Goal: Transaction & Acquisition: Purchase product/service

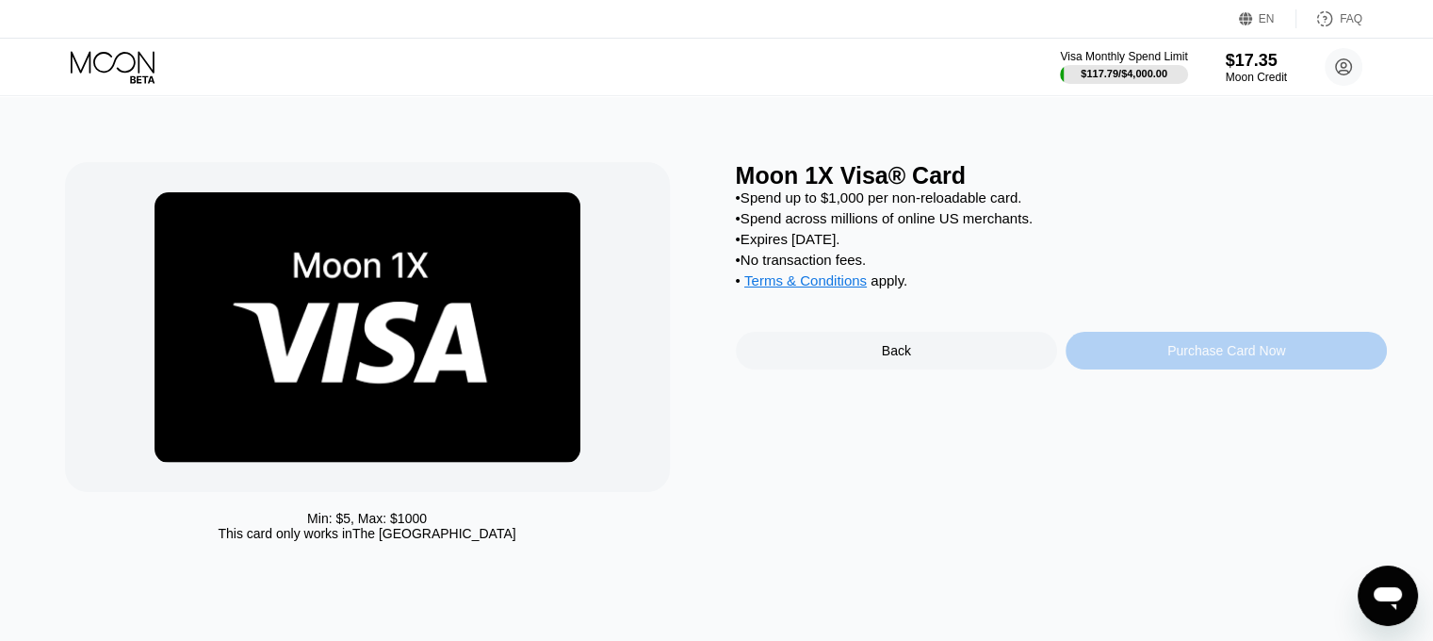
click at [1160, 369] on div "Purchase Card Now" at bounding box center [1226, 351] width 321 height 38
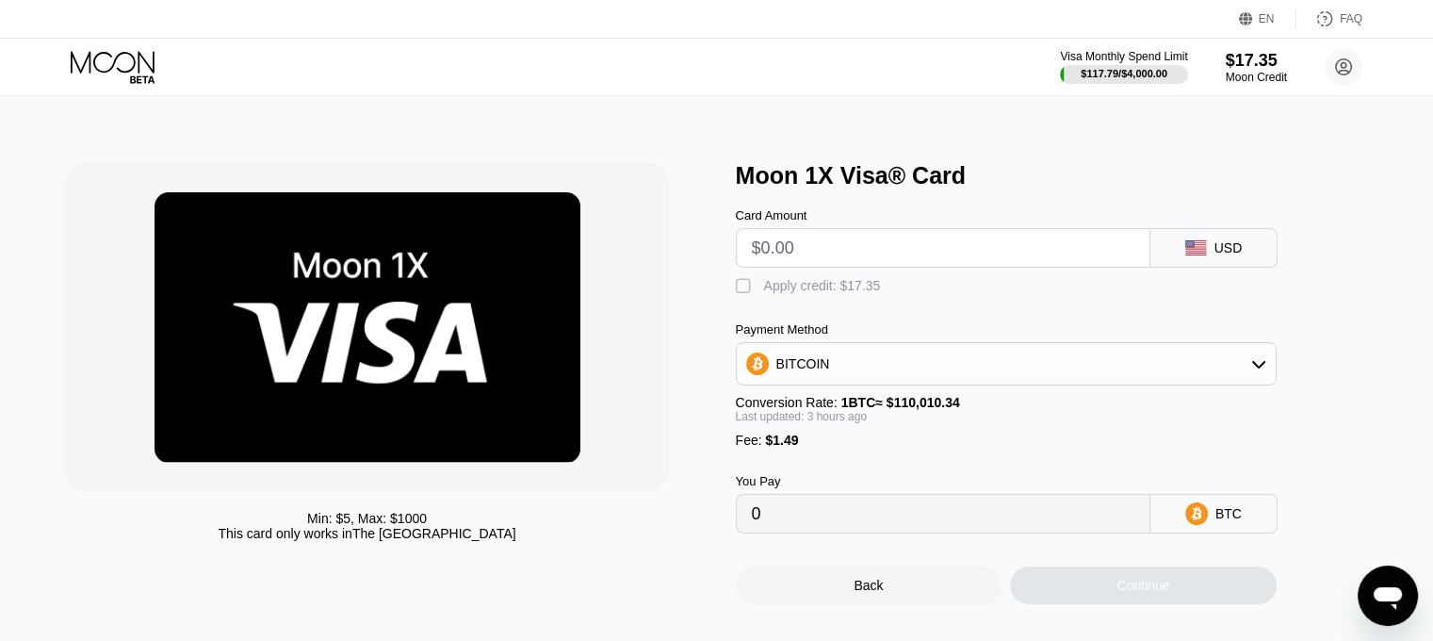
click at [905, 252] on input "text" at bounding box center [943, 248] width 383 height 38
type input "$9"
type input "0.00009536"
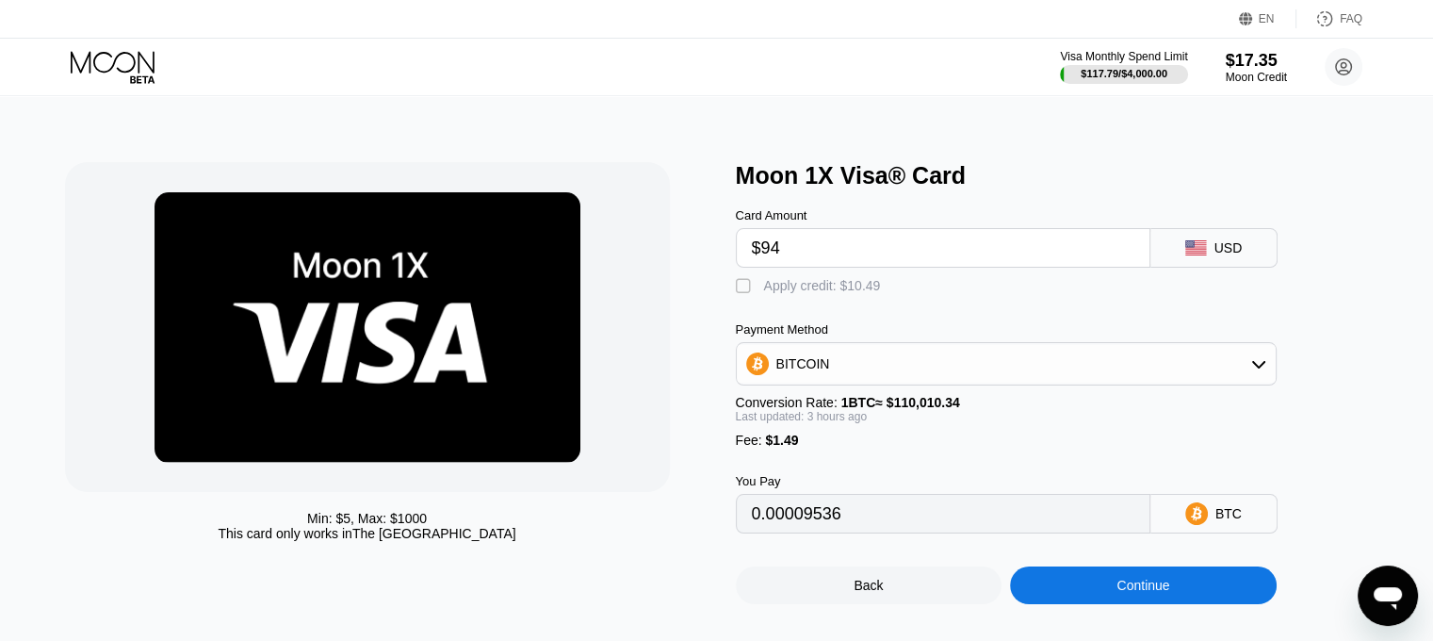
type input "$945"
type input "0.00858710"
type input "$9.45"
type input "0.00009926"
type input "$9.45"
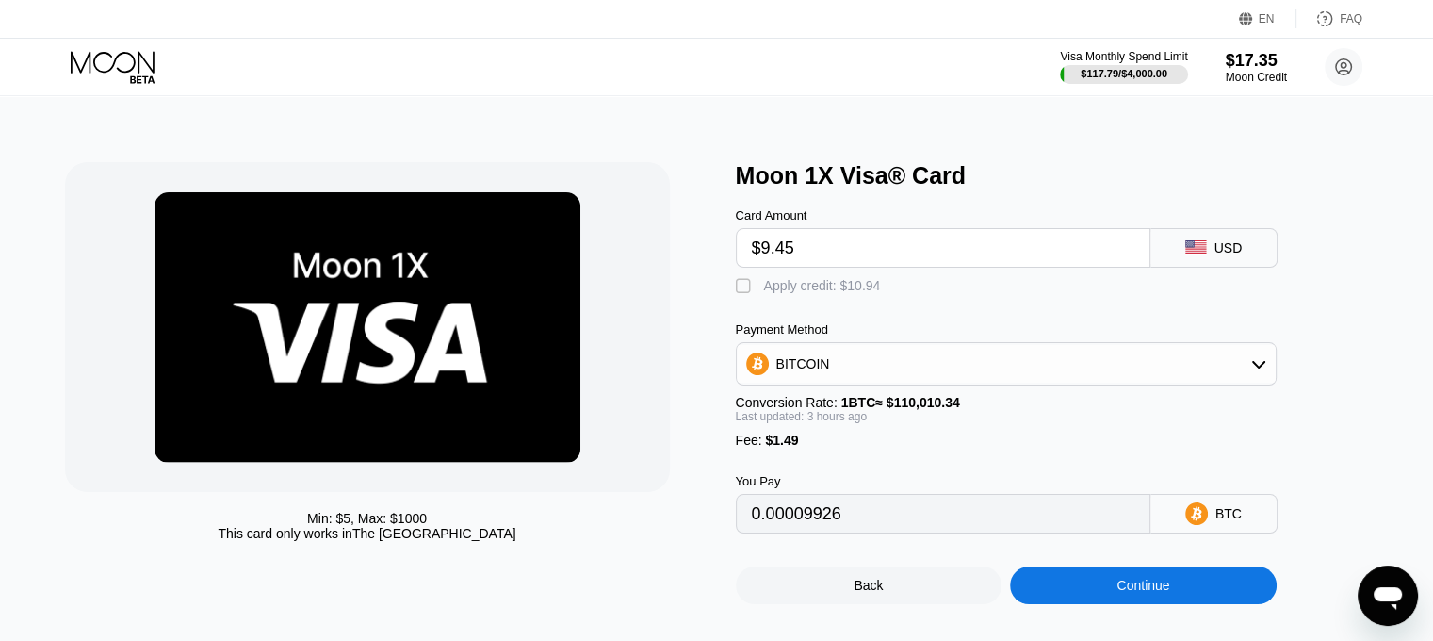
drag, startPoint x: 848, startPoint y: 297, endPoint x: 1040, endPoint y: 546, distance: 314.4
click at [848, 293] on div "Apply credit: $10.94" at bounding box center [822, 285] width 117 height 15
type input "0"
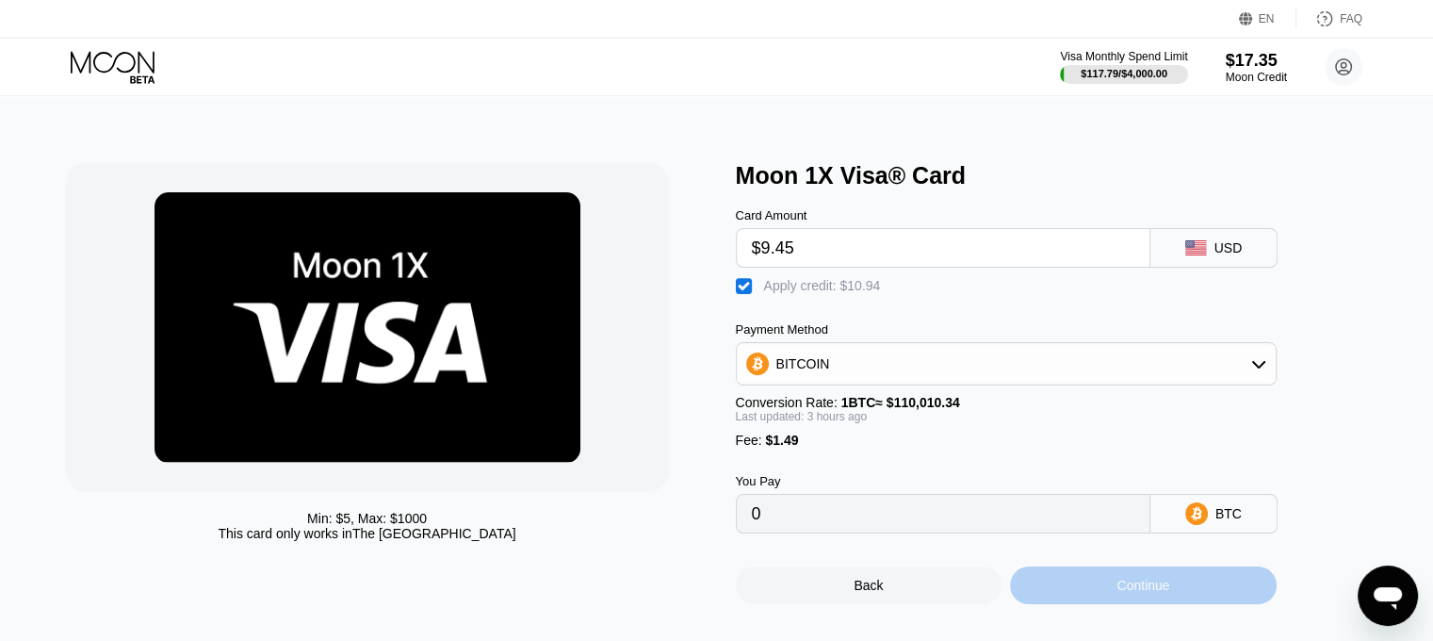
click at [1106, 604] on div "Continue" at bounding box center [1143, 585] width 267 height 38
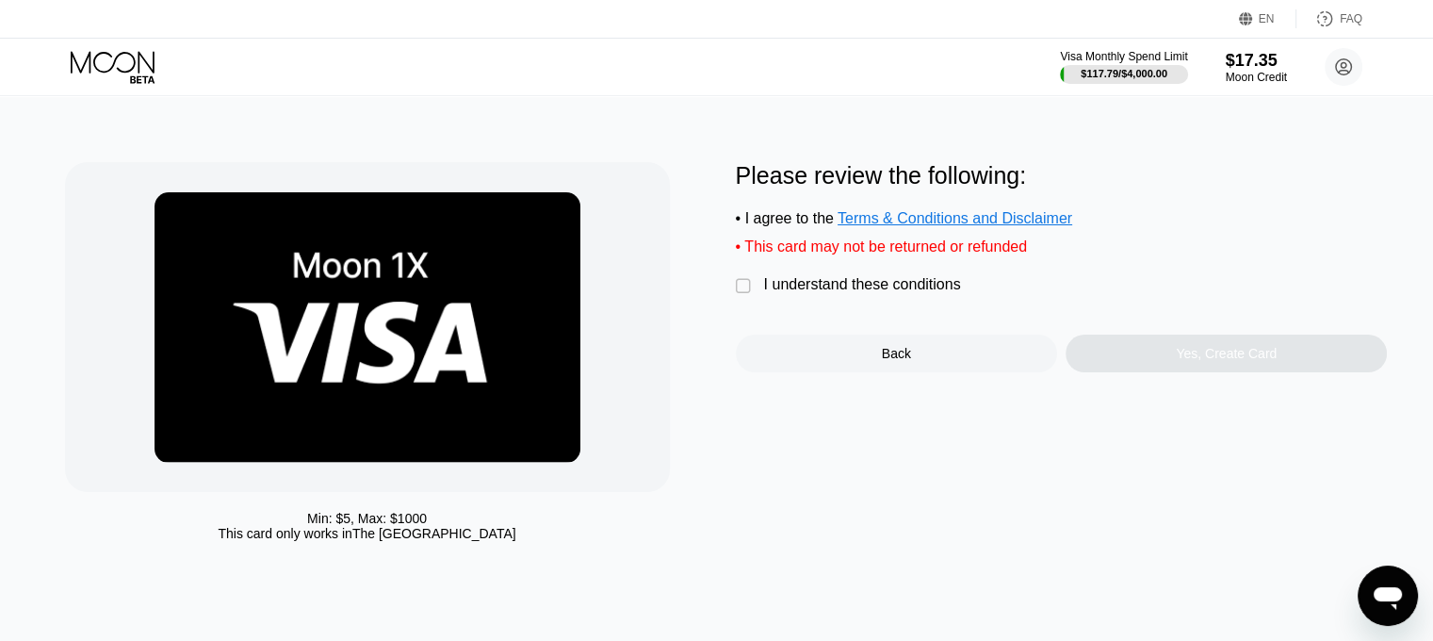
click at [868, 293] on div "I understand these conditions" at bounding box center [862, 284] width 197 height 17
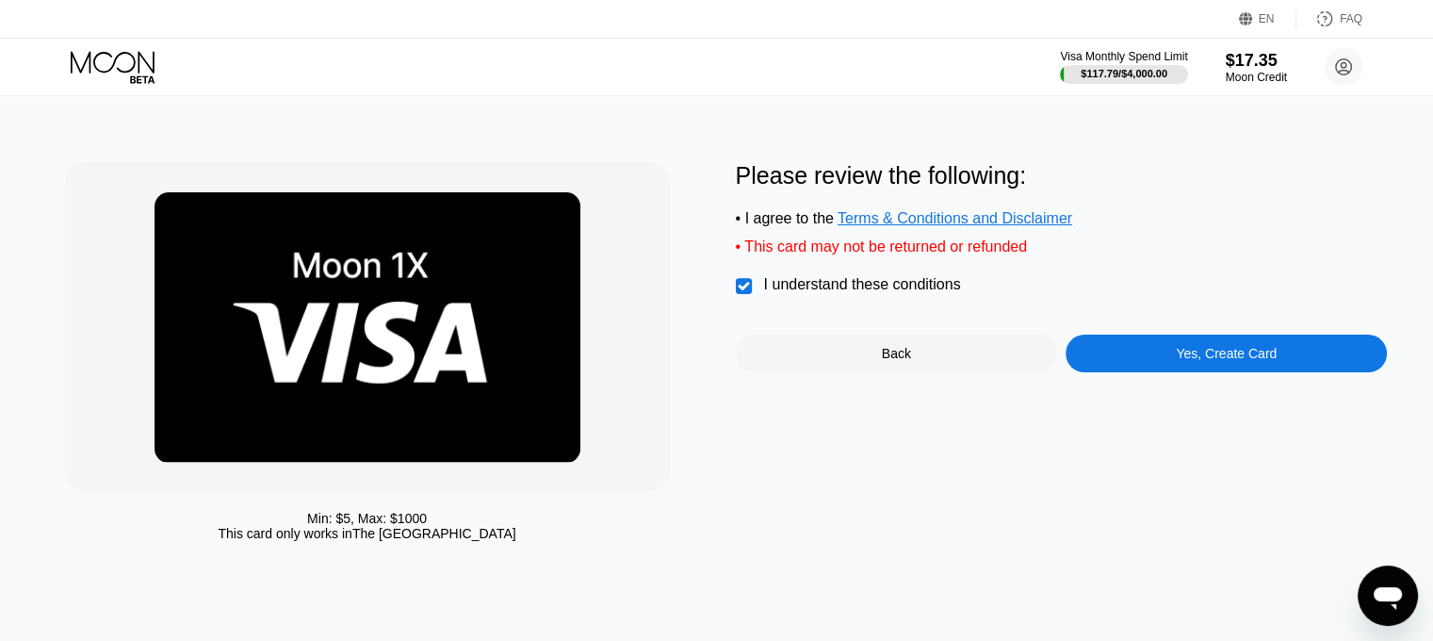
click at [1128, 353] on div "Yes, Create Card" at bounding box center [1226, 353] width 321 height 38
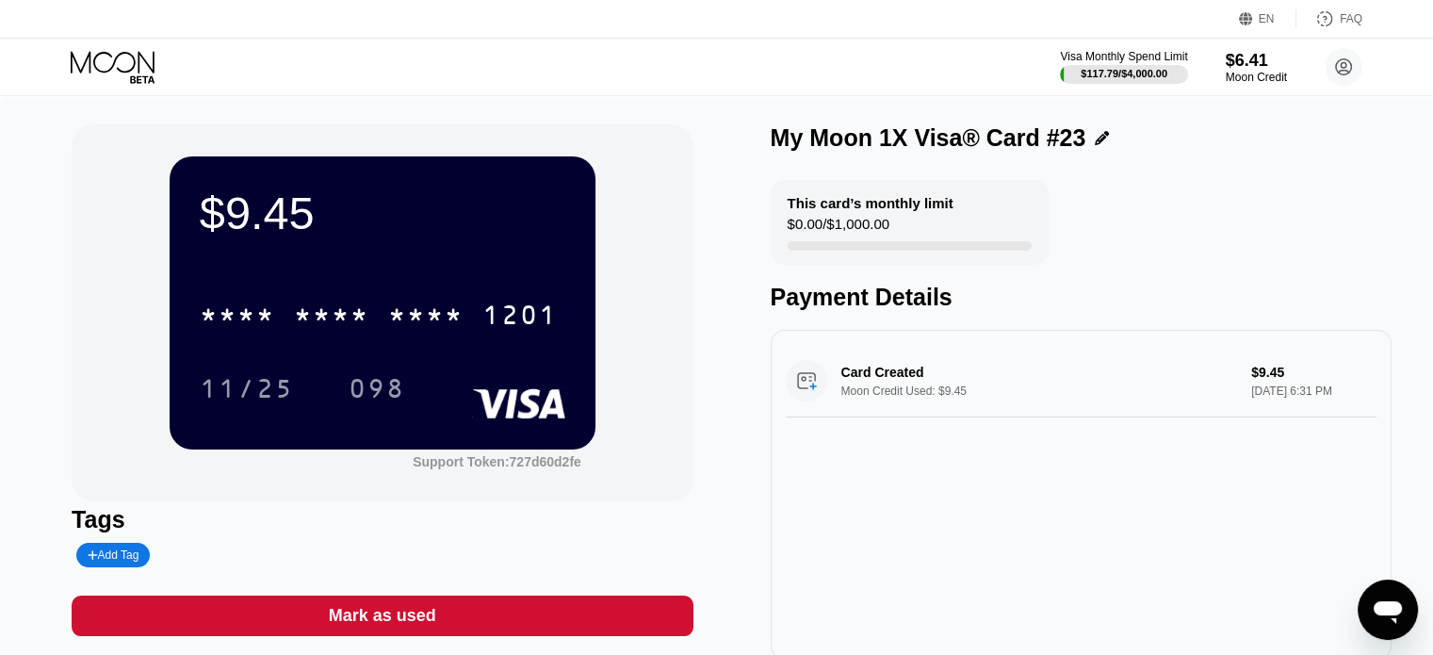
click at [147, 67] on icon at bounding box center [115, 67] width 88 height 33
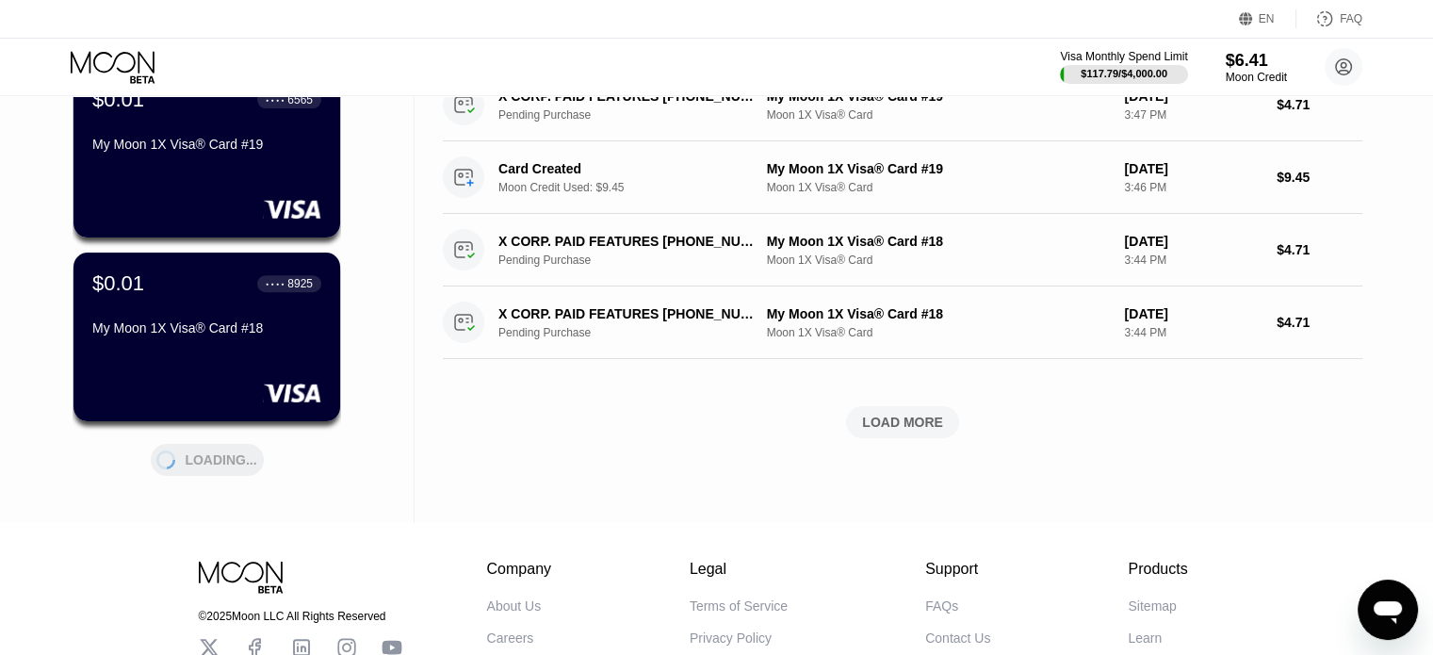
scroll to position [754, 0]
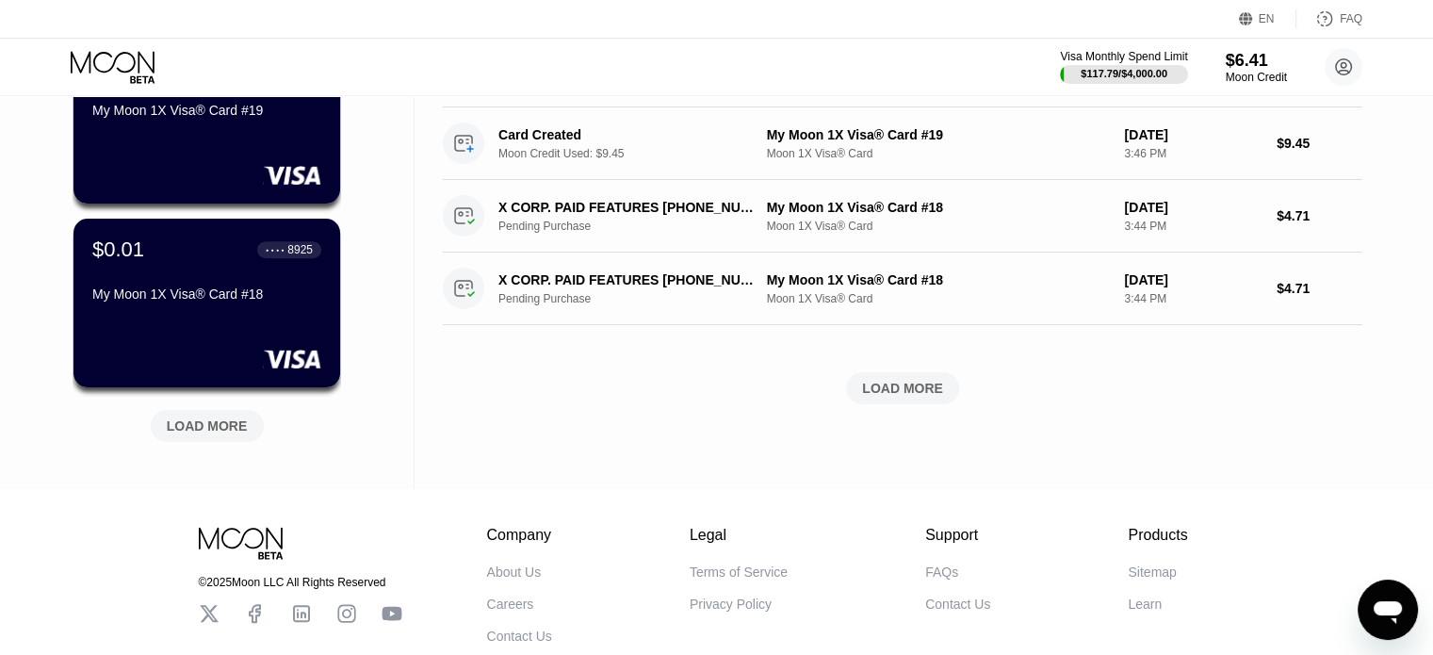
click at [215, 425] on div "LOAD MORE" at bounding box center [207, 425] width 81 height 17
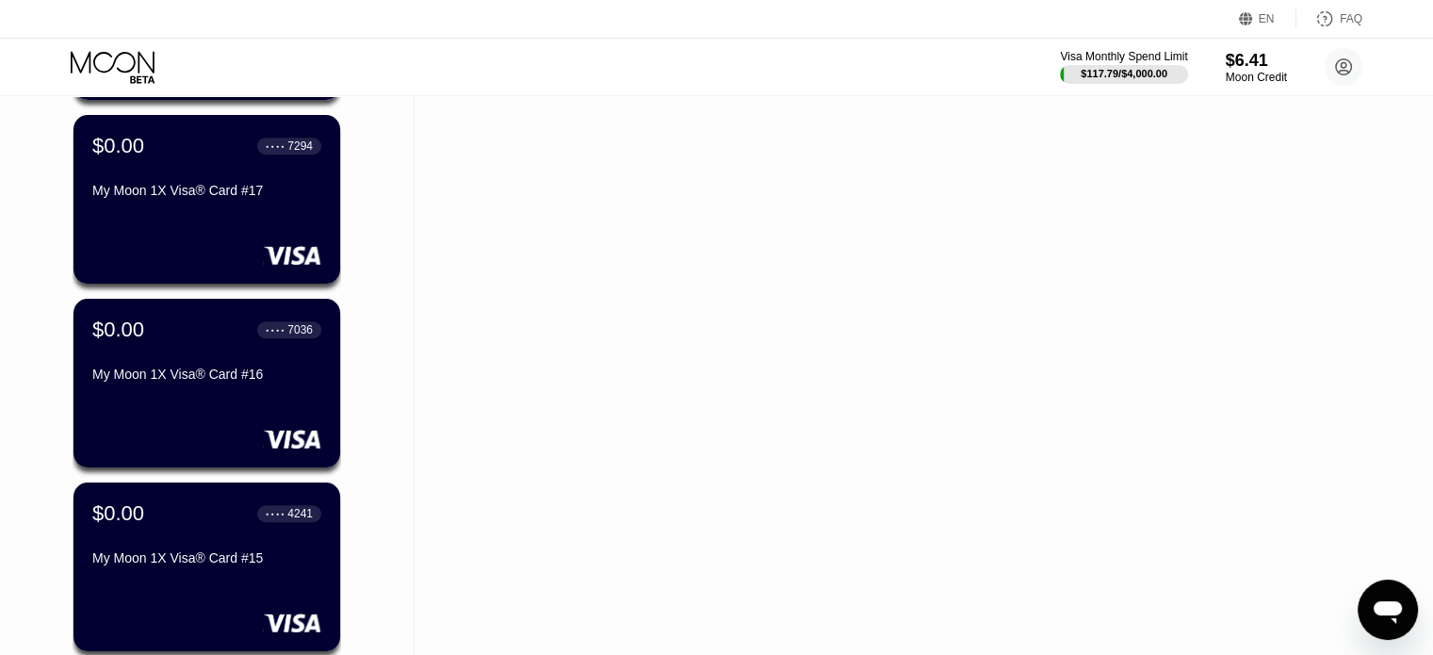
scroll to position [1790, 0]
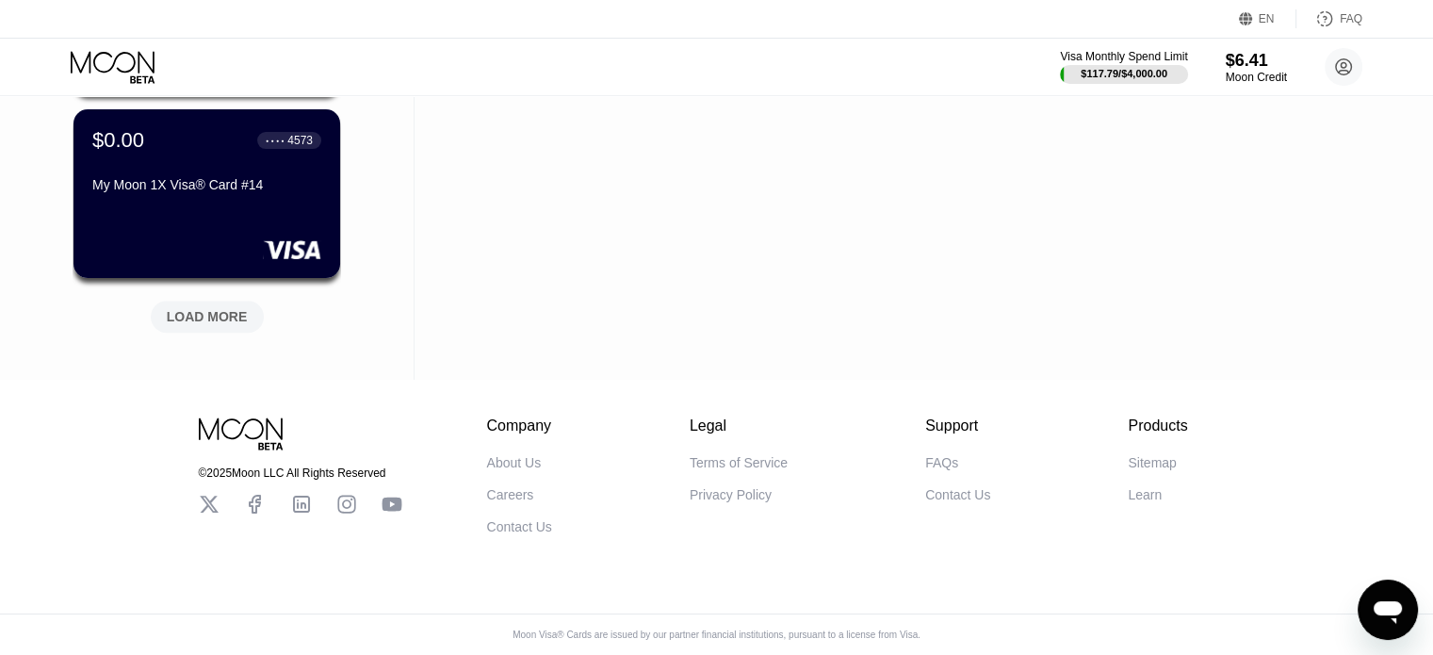
click at [214, 317] on div "LOAD MORE" at bounding box center [207, 316] width 81 height 17
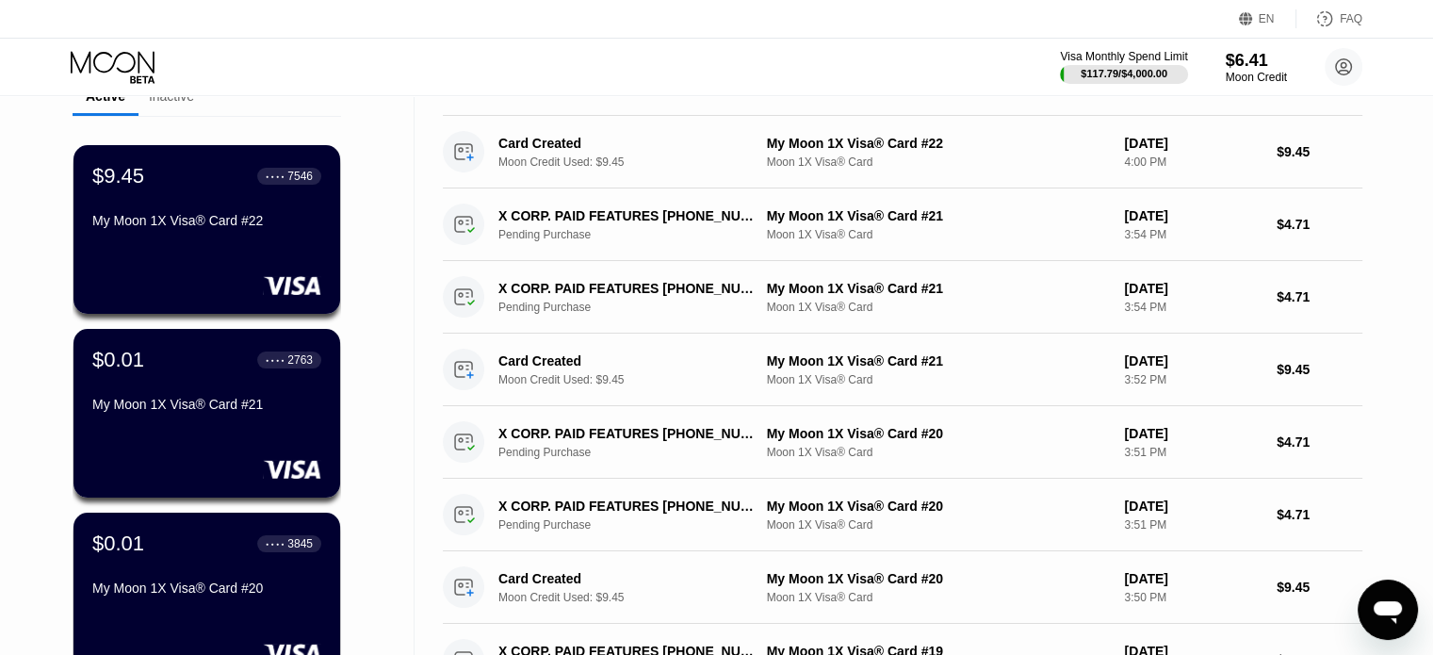
scroll to position [0, 0]
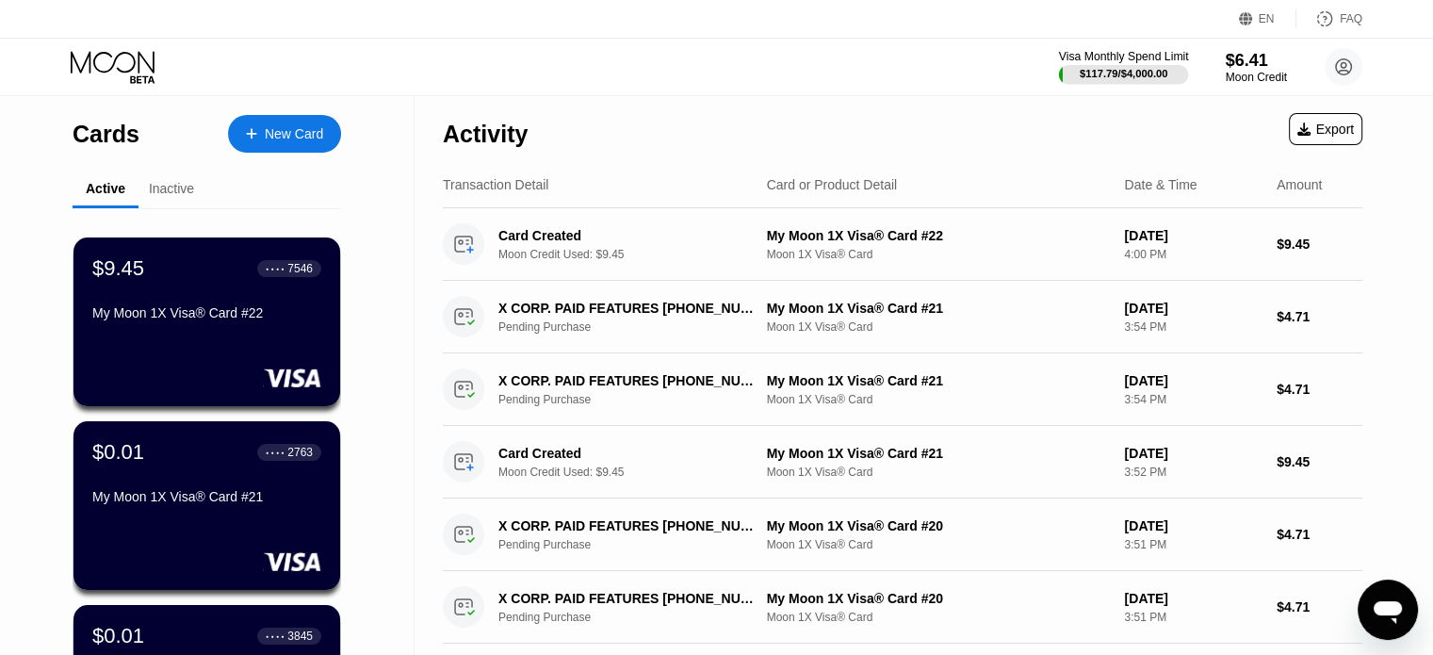
click at [1122, 68] on div "$117.79 / $4,000.00" at bounding box center [1124, 73] width 89 height 11
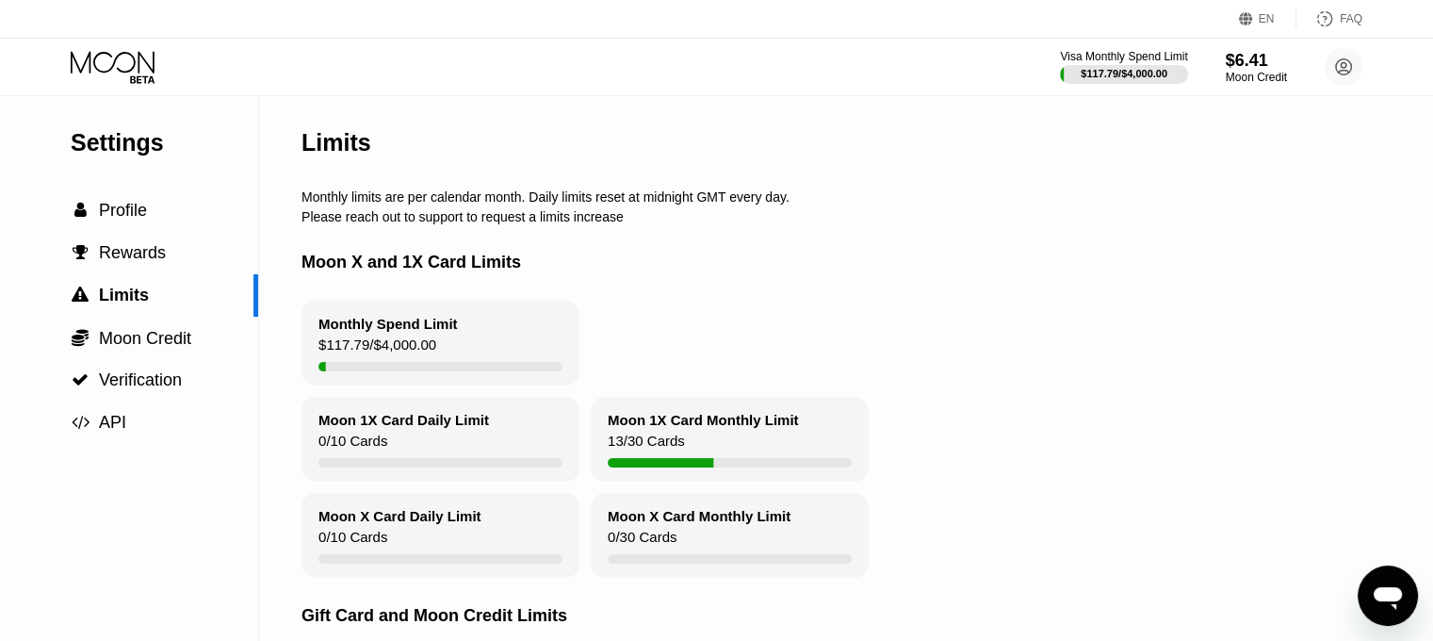
click at [135, 67] on icon at bounding box center [115, 67] width 88 height 33
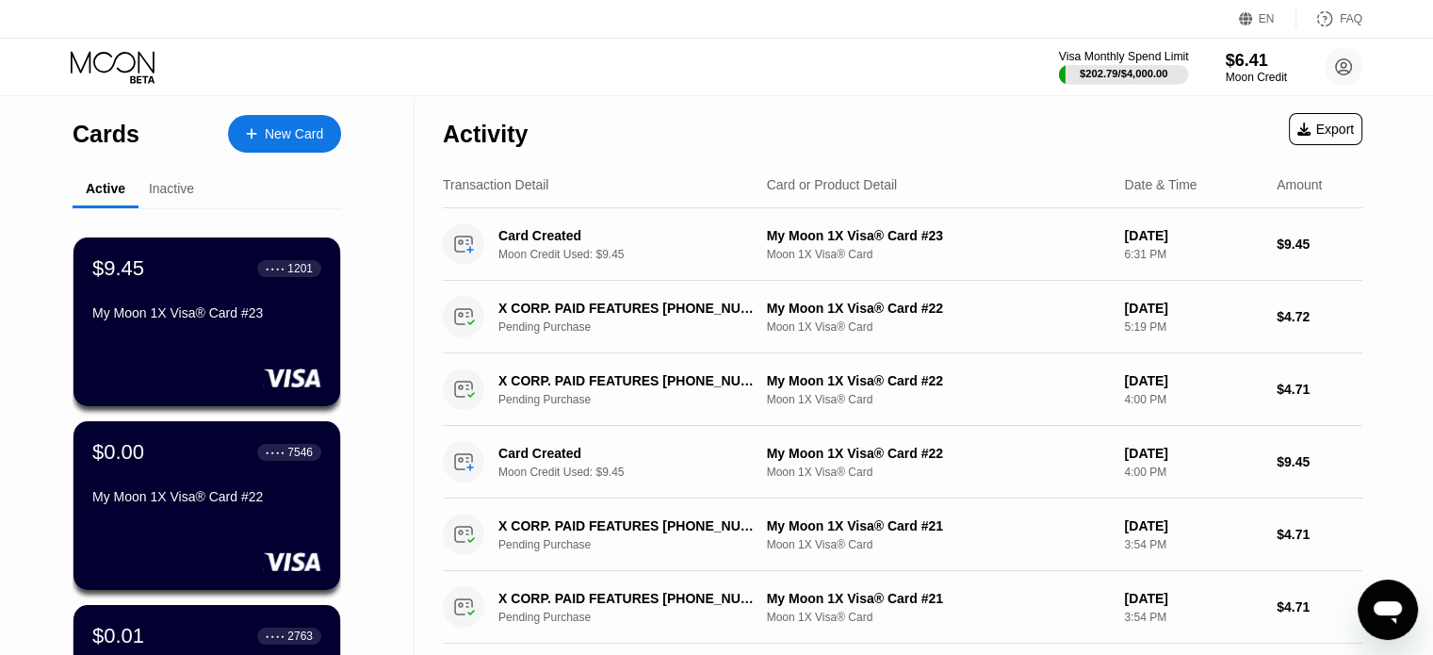
click at [1122, 69] on div "$202.79 / $4,000.00" at bounding box center [1124, 73] width 89 height 11
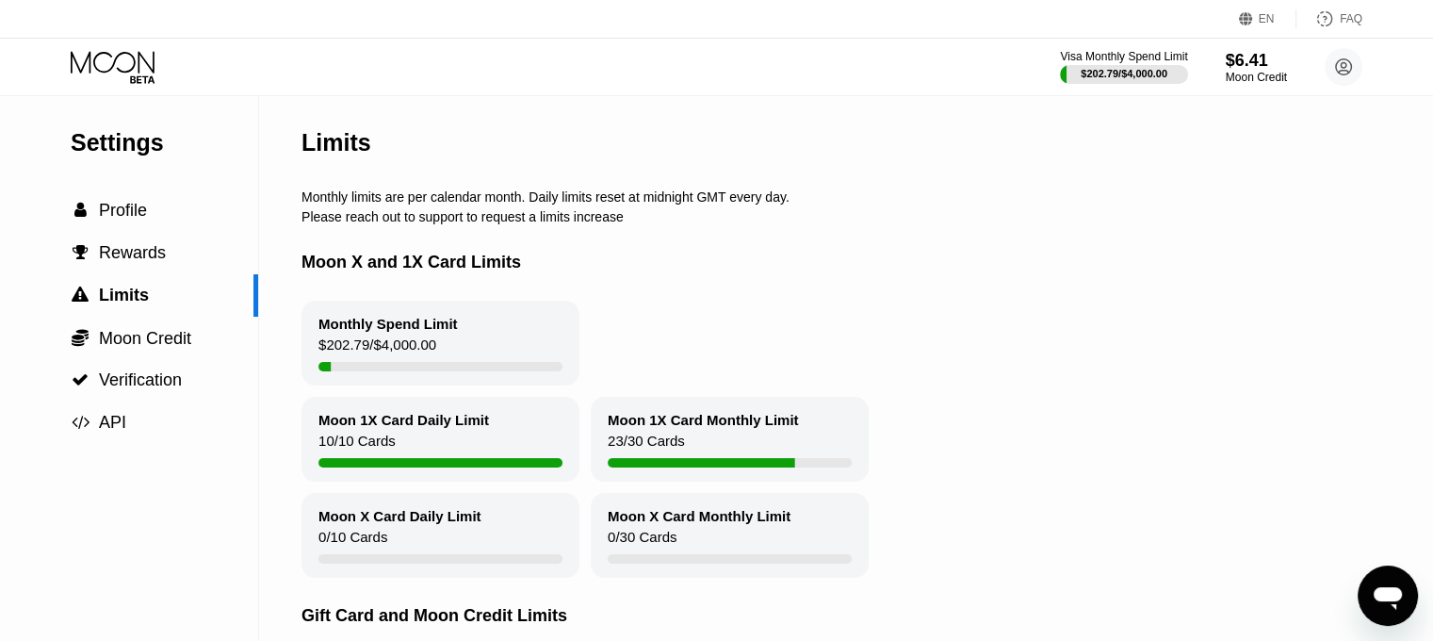
click at [132, 63] on icon at bounding box center [115, 67] width 88 height 33
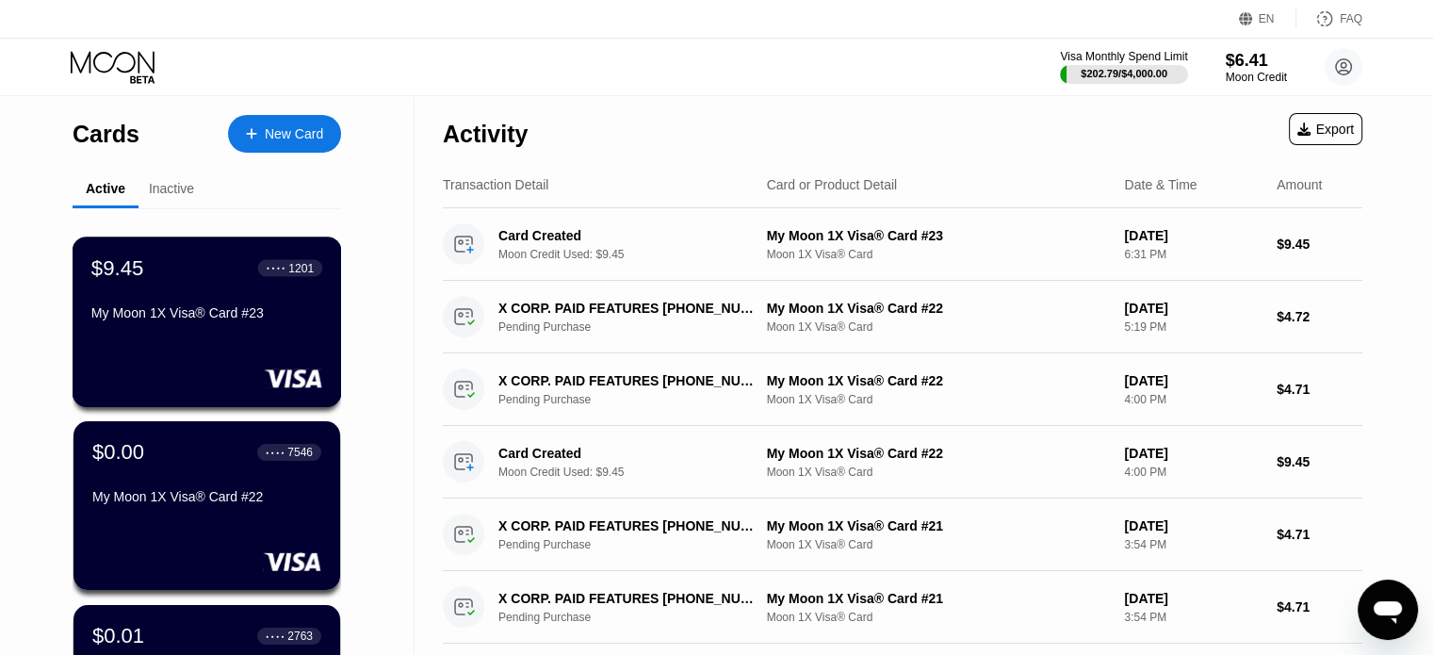
click at [173, 311] on div "My Moon 1X Visa® Card #23" at bounding box center [206, 312] width 231 height 15
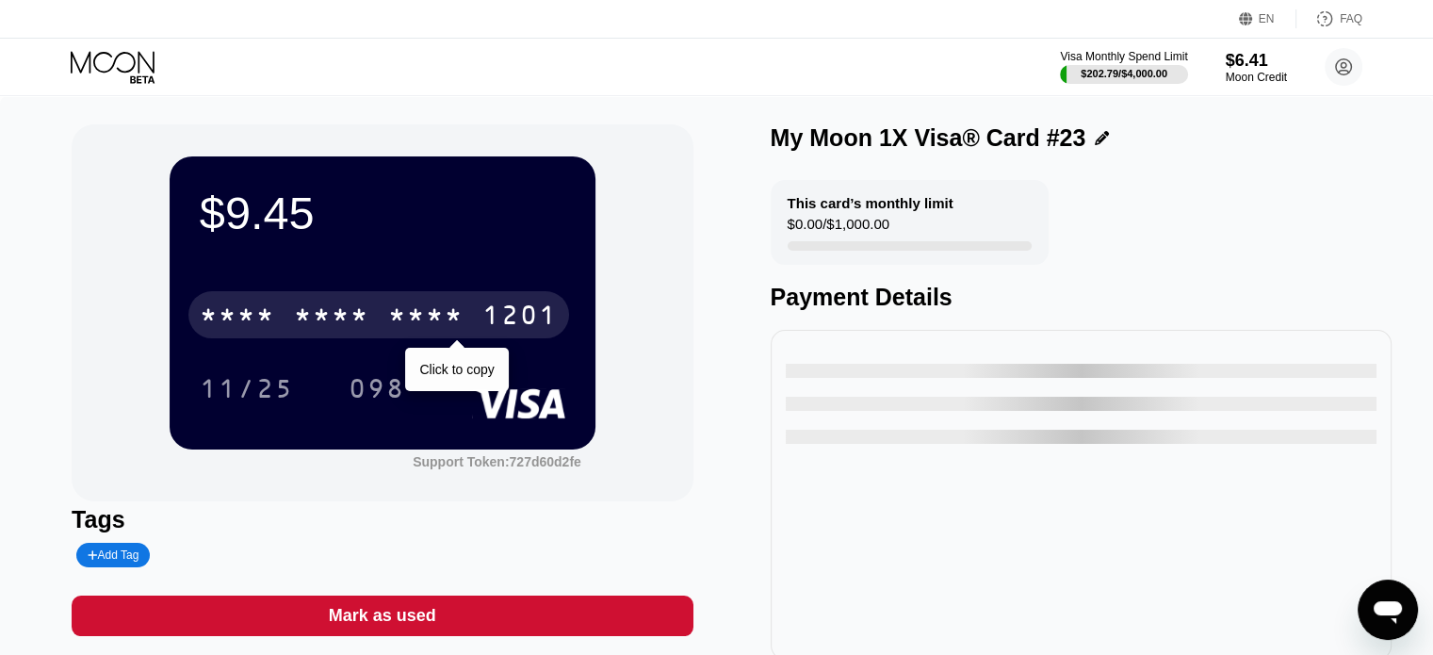
click at [464, 318] on div "* * * * * * * * * * * * 1201" at bounding box center [378, 314] width 381 height 47
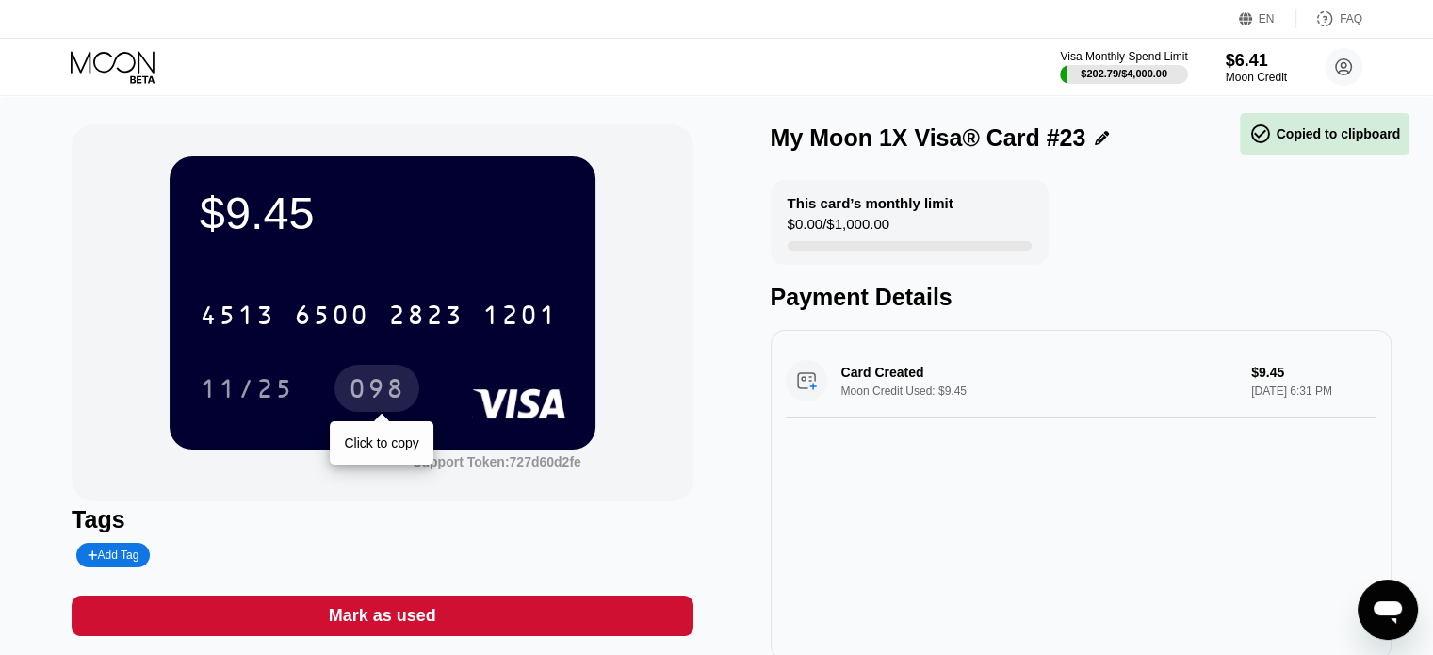
click at [371, 383] on div "098" at bounding box center [377, 391] width 57 height 30
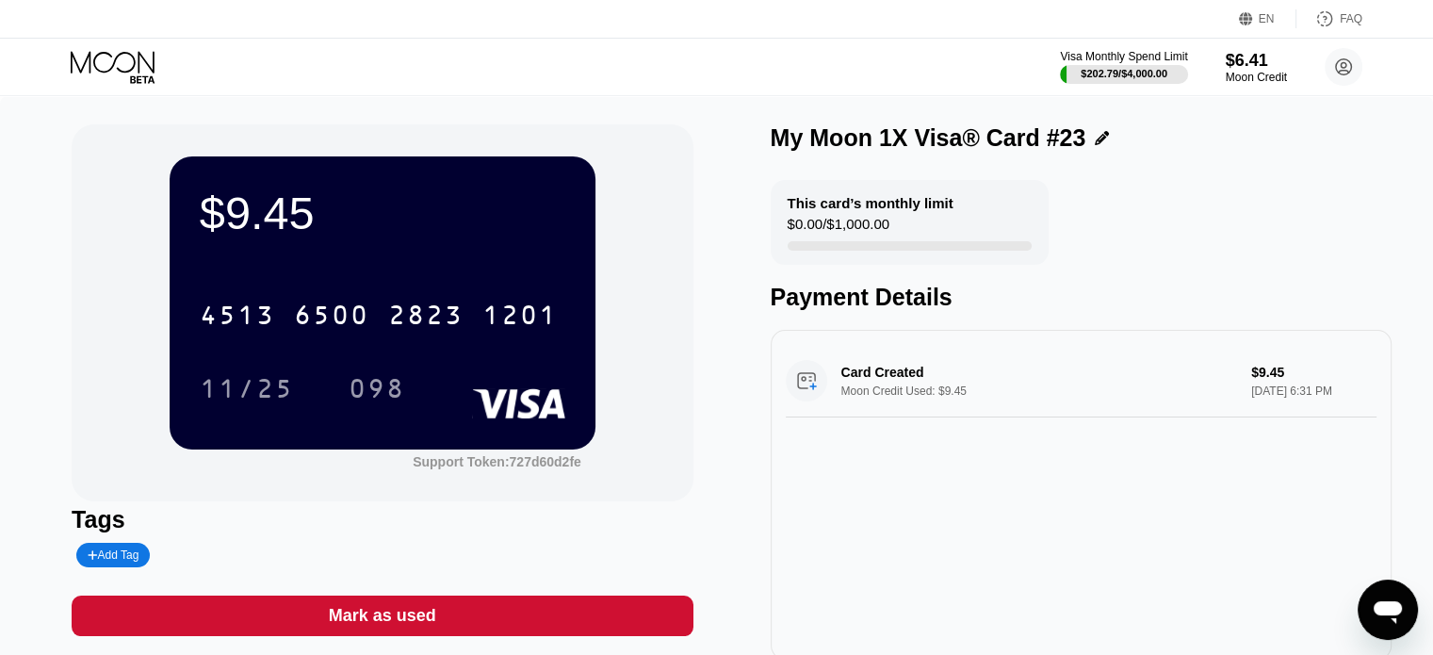
click at [99, 64] on icon at bounding box center [115, 67] width 88 height 33
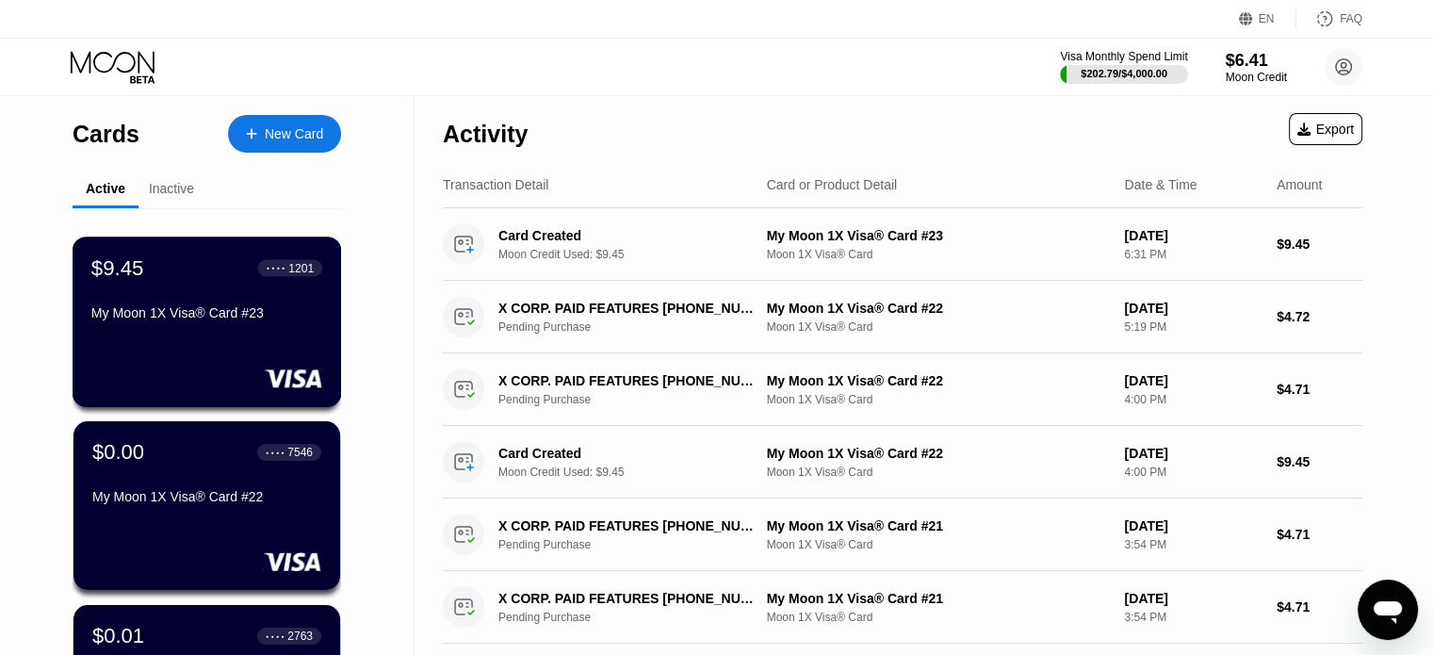
click at [210, 308] on div "$9.45 ● ● ● ● 1201 My Moon 1X Visa® Card #23" at bounding box center [206, 291] width 231 height 73
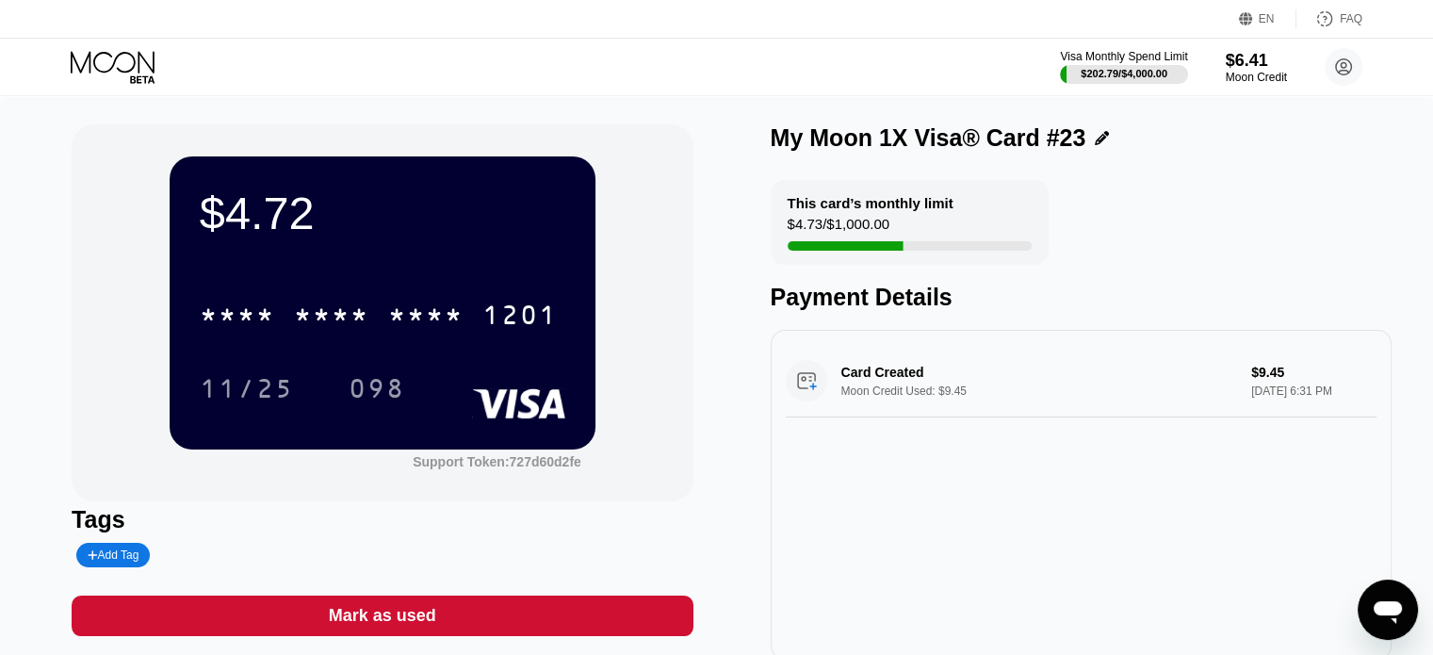
click at [117, 76] on icon at bounding box center [115, 67] width 88 height 33
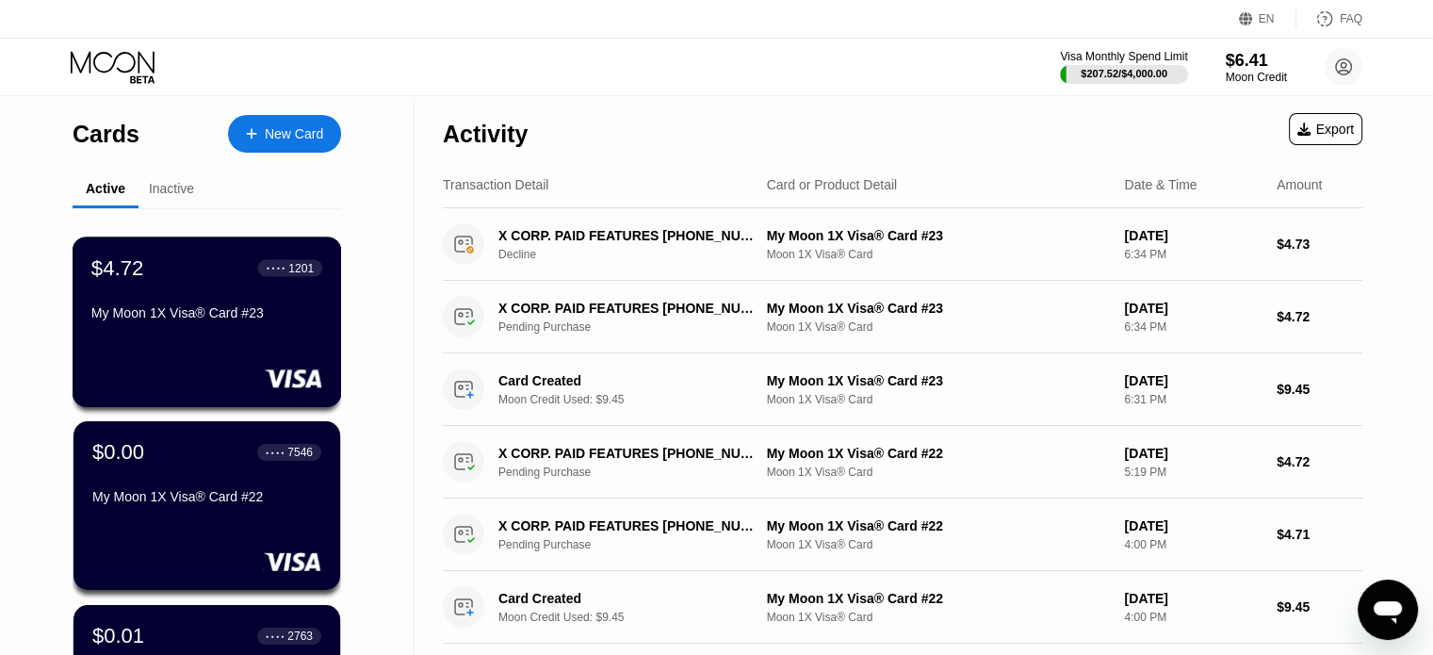
click at [282, 328] on div "My Moon 1X Visa® Card #23" at bounding box center [206, 316] width 231 height 23
